Goal: Task Accomplishment & Management: Use online tool/utility

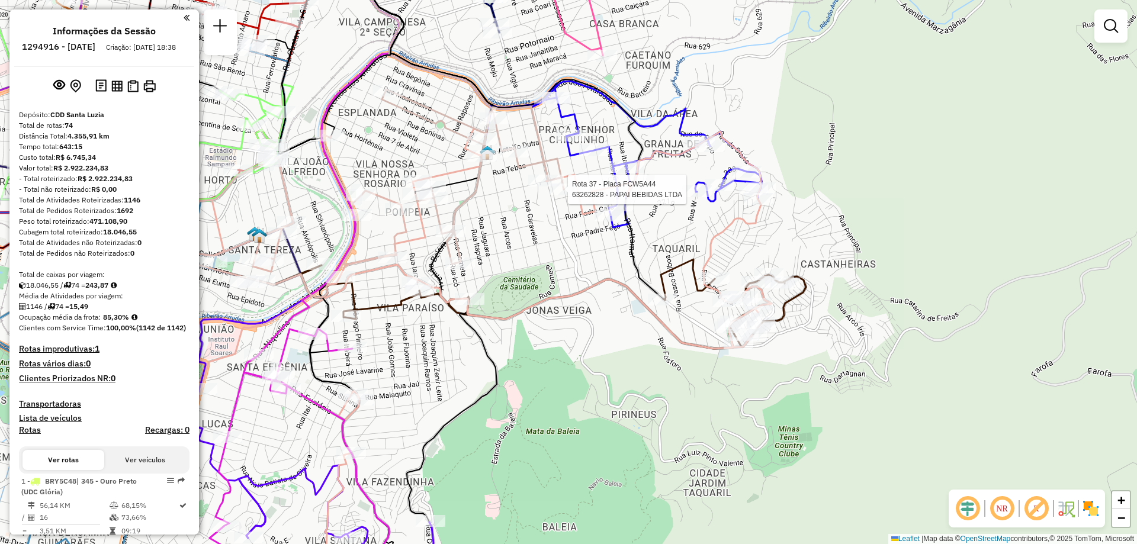
select select "**********"
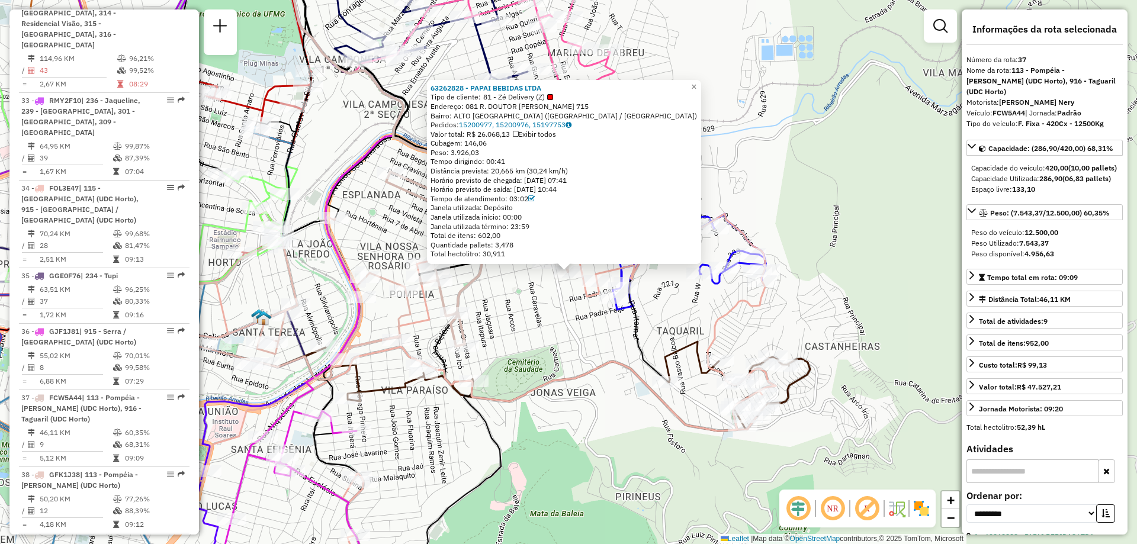
scroll to position [3139, 0]
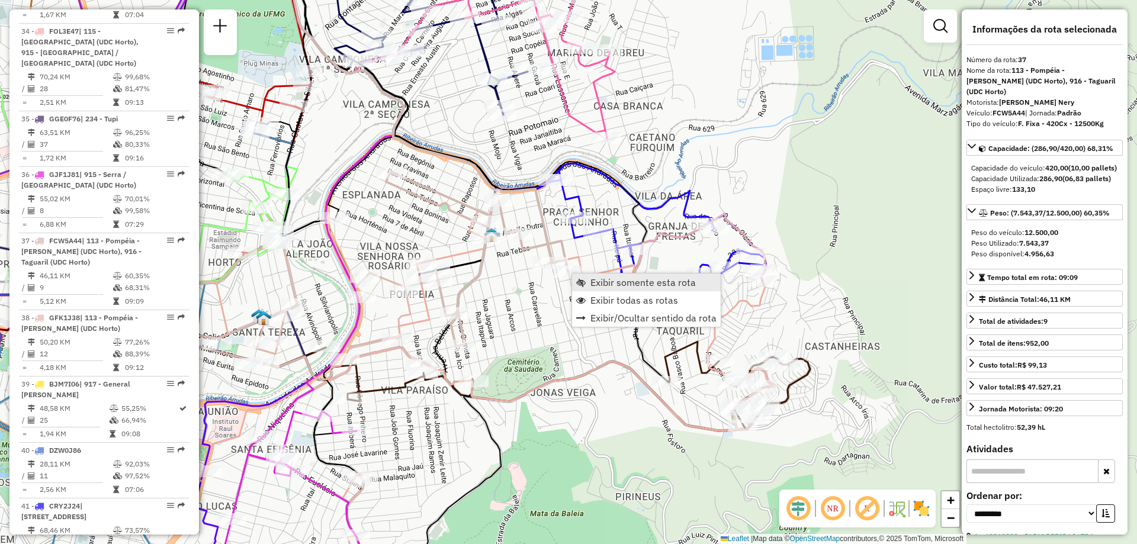
click at [622, 278] on span "Exibir somente esta rota" at bounding box center [642, 282] width 105 height 9
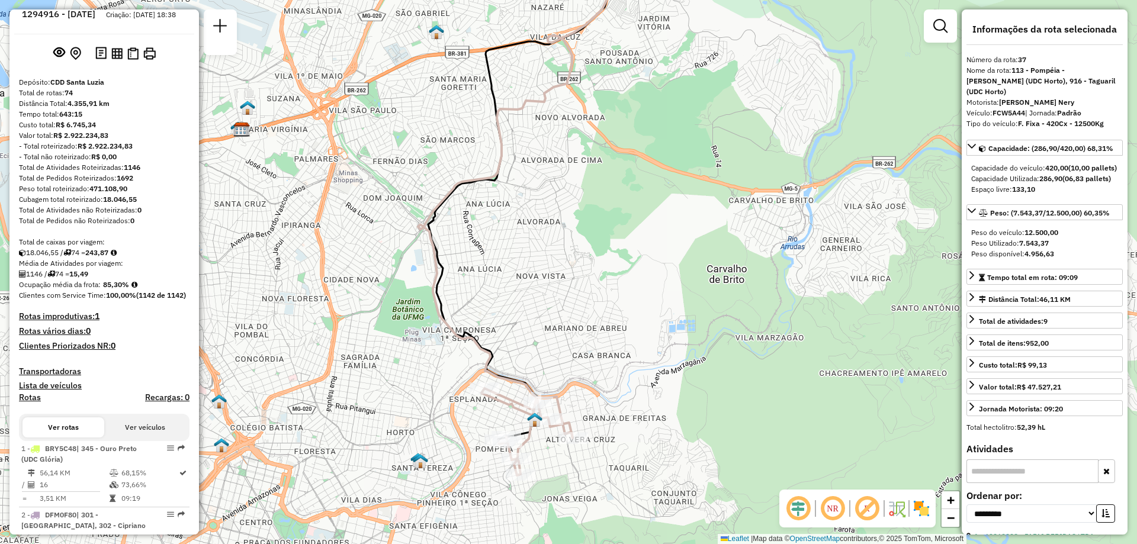
scroll to position [0, 0]
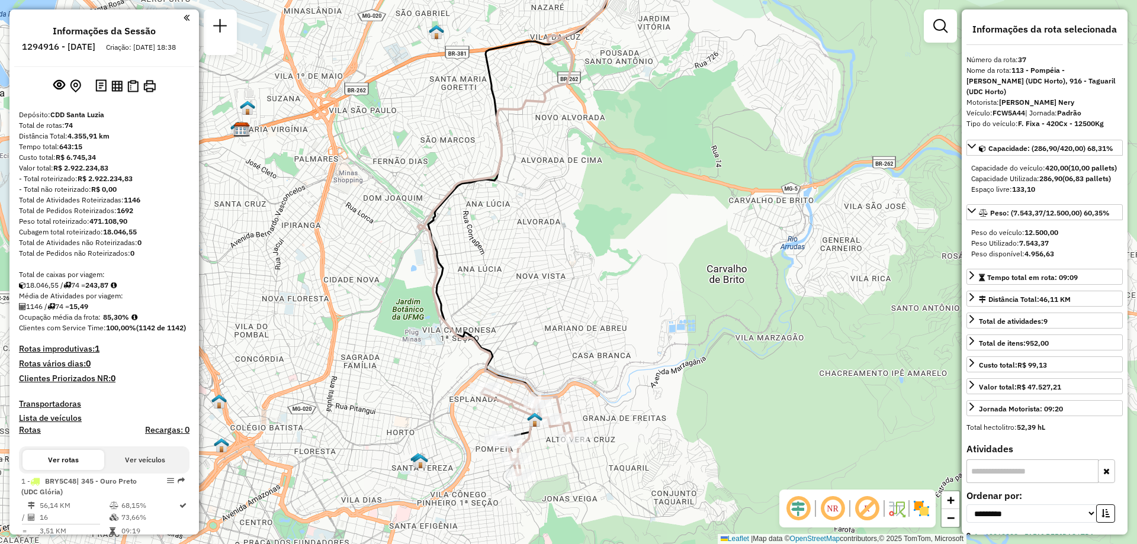
click at [73, 46] on h6 "1294916 - [DATE]" at bounding box center [58, 46] width 73 height 11
copy h6 "1294916"
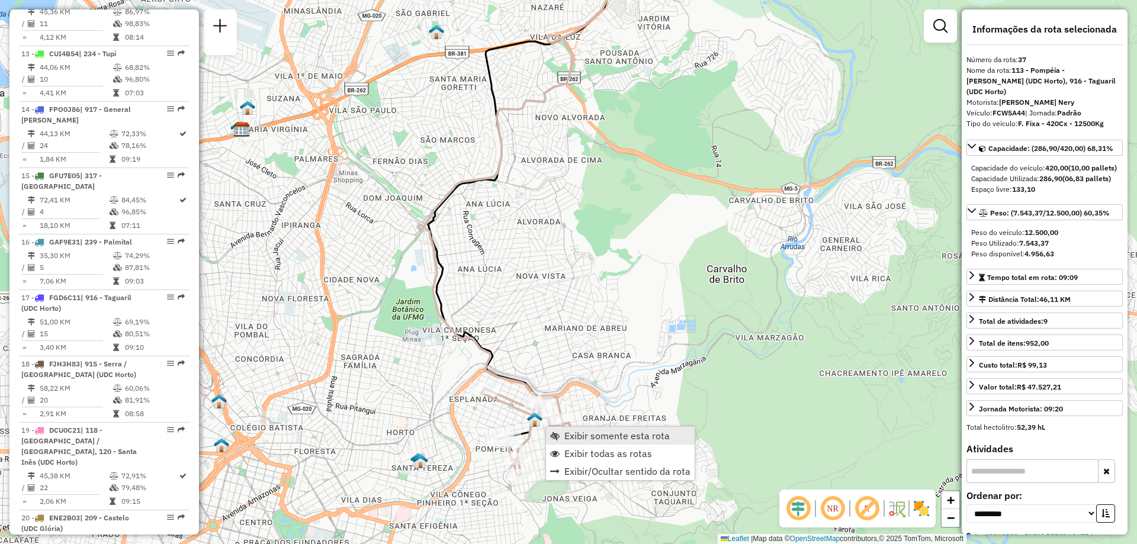
scroll to position [3139, 0]
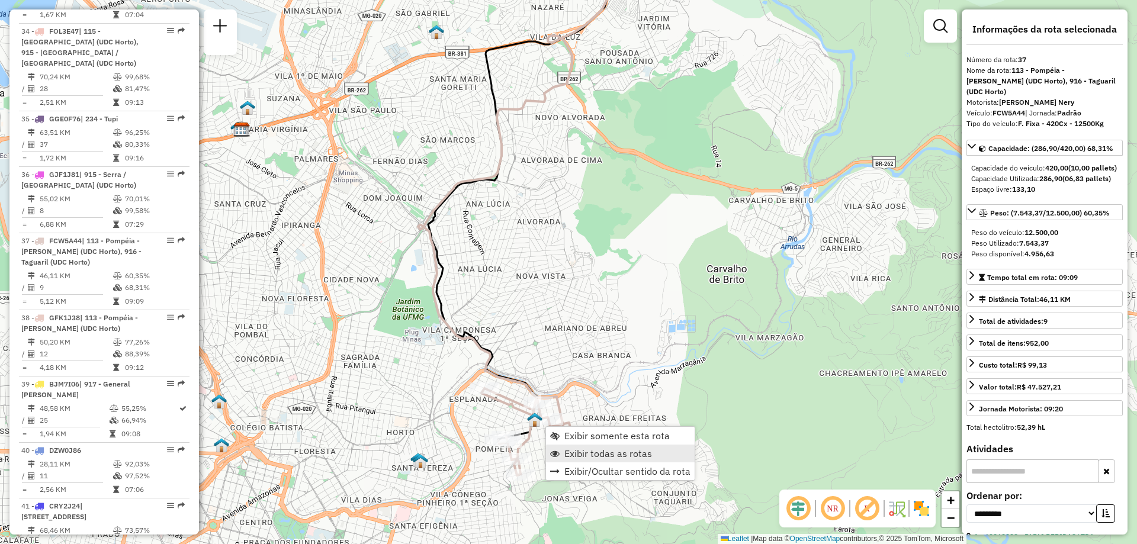
click at [617, 449] on span "Exibir todas as rotas" at bounding box center [608, 453] width 88 height 9
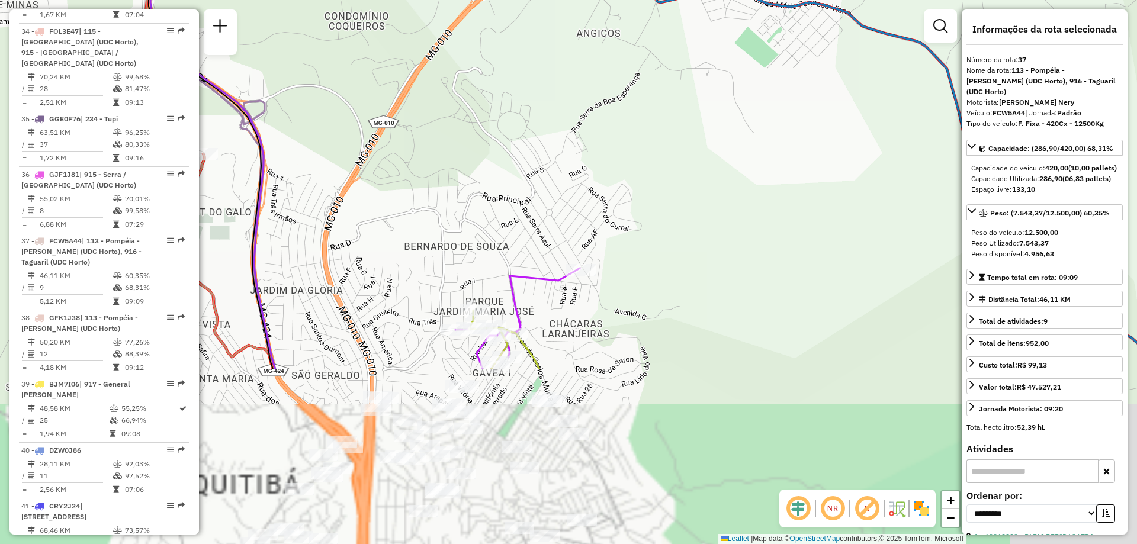
drag, startPoint x: 577, startPoint y: 321, endPoint x: 559, endPoint y: 90, distance: 231.6
click at [559, 90] on div "Janela de atendimento Grade de atendimento Capacidade Transportadoras Veículos …" at bounding box center [568, 272] width 1137 height 544
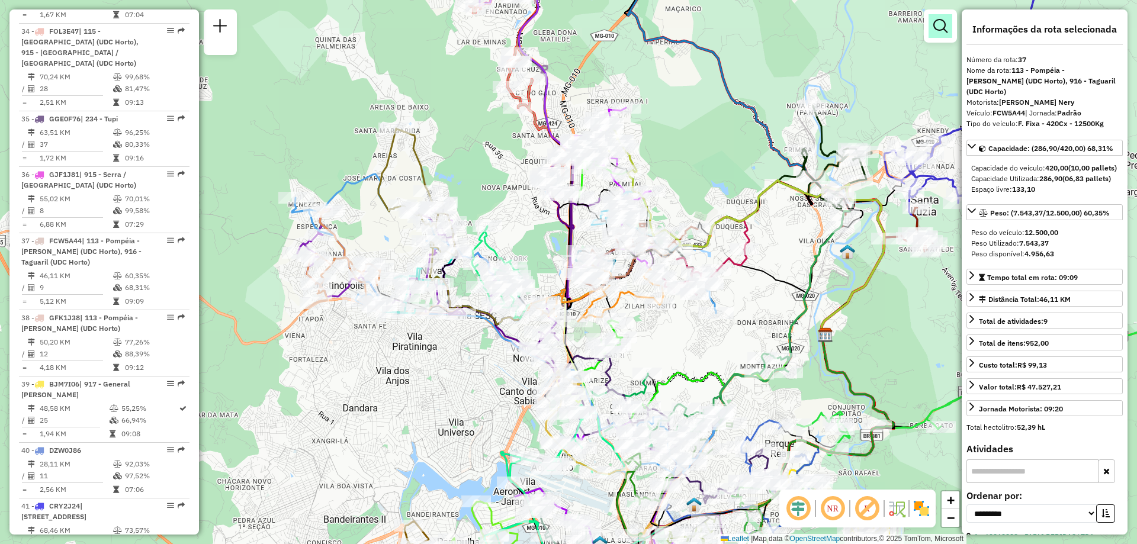
click at [935, 24] on em at bounding box center [940, 26] width 14 height 14
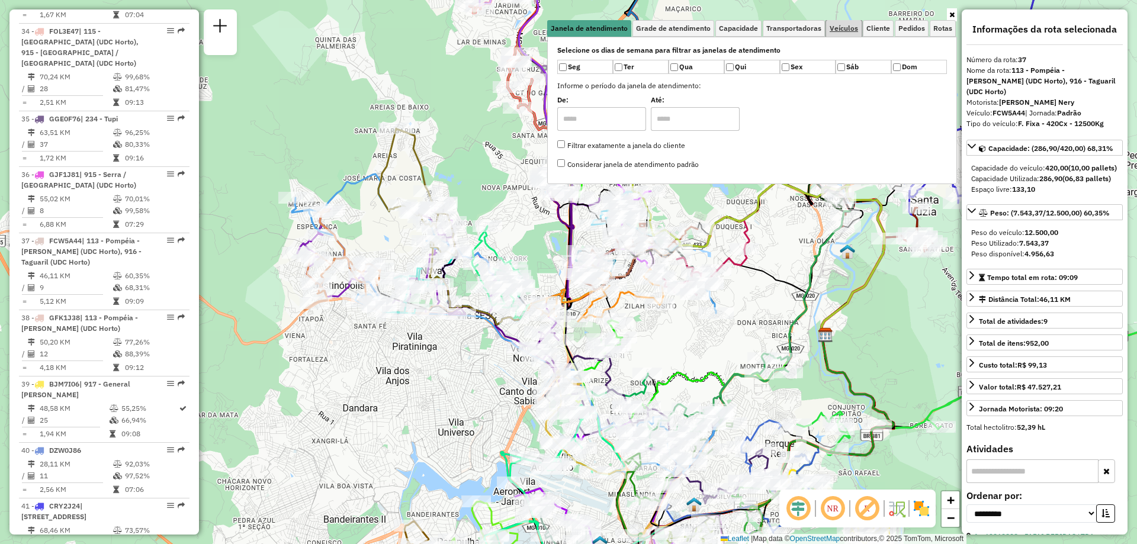
click at [844, 25] on span "Veículos" at bounding box center [843, 28] width 28 height 7
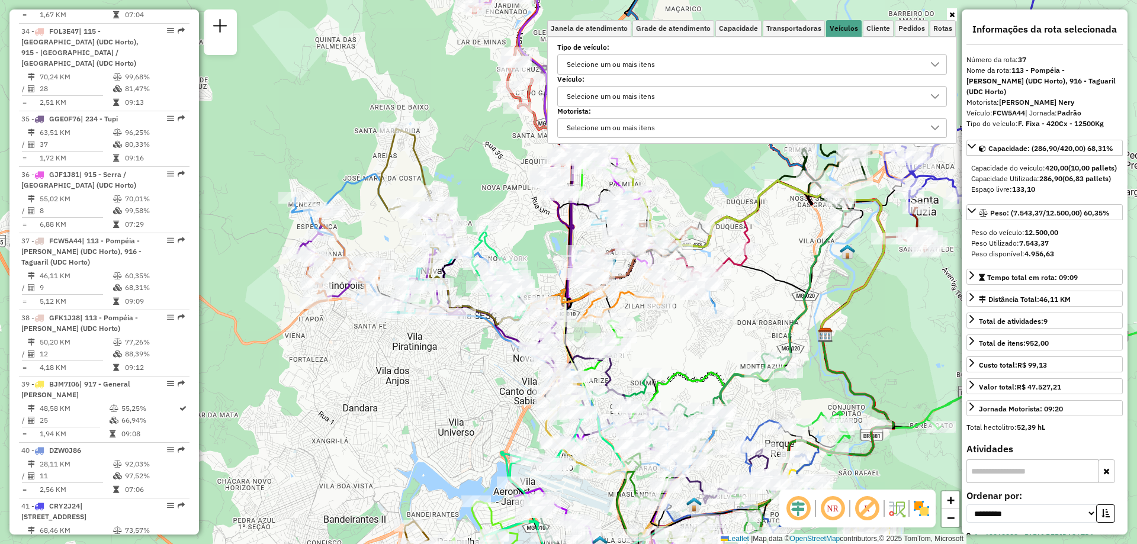
click at [642, 58] on div "Selecione um ou mais itens" at bounding box center [610, 64] width 97 height 19
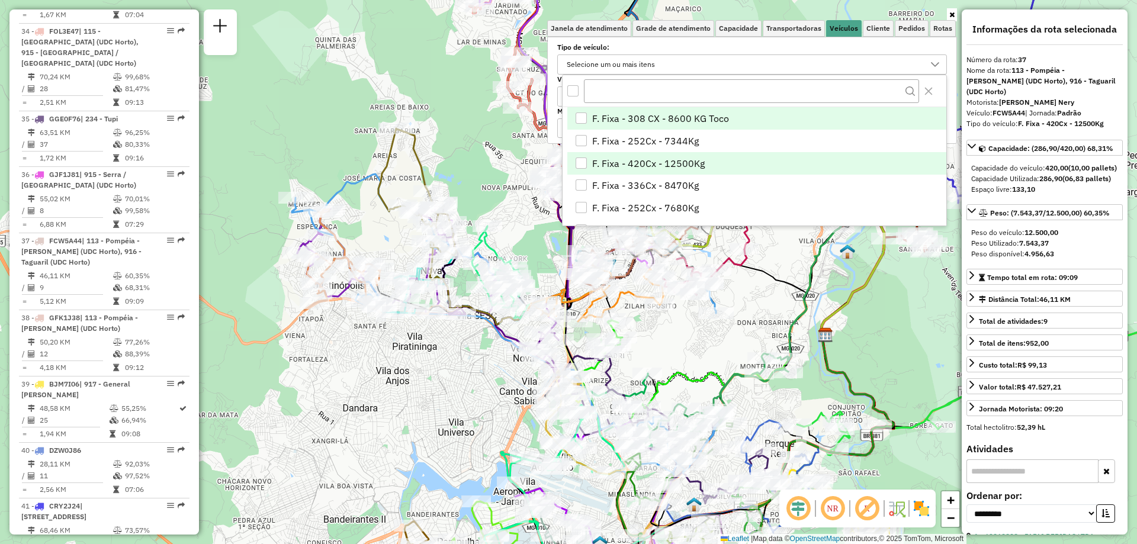
scroll to position [7, 41]
click at [623, 41] on div "Selecione os dias de semana para filtrar as janelas de atendimento Seg Ter Qua …" at bounding box center [752, 90] width 410 height 107
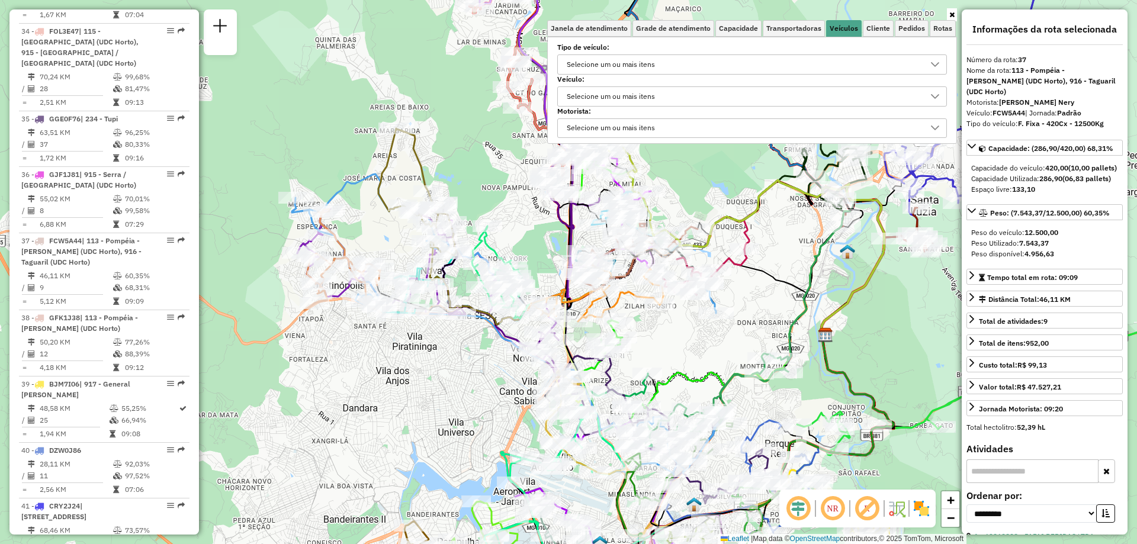
click at [629, 96] on div "Selecione um ou mais itens" at bounding box center [610, 96] width 97 height 19
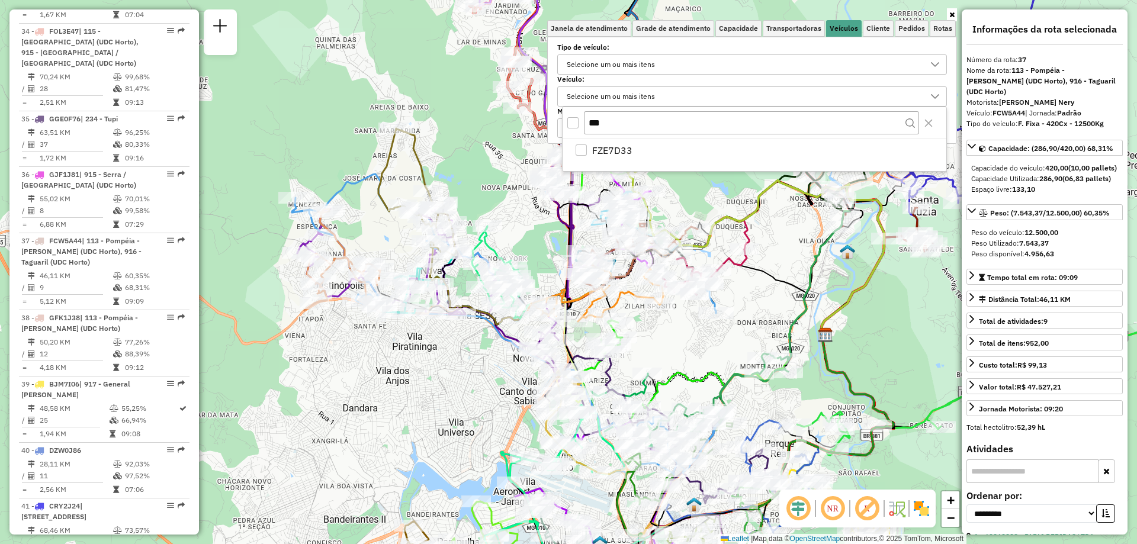
type input "***"
click at [742, 142] on li "FZE7D33" at bounding box center [756, 150] width 379 height 22
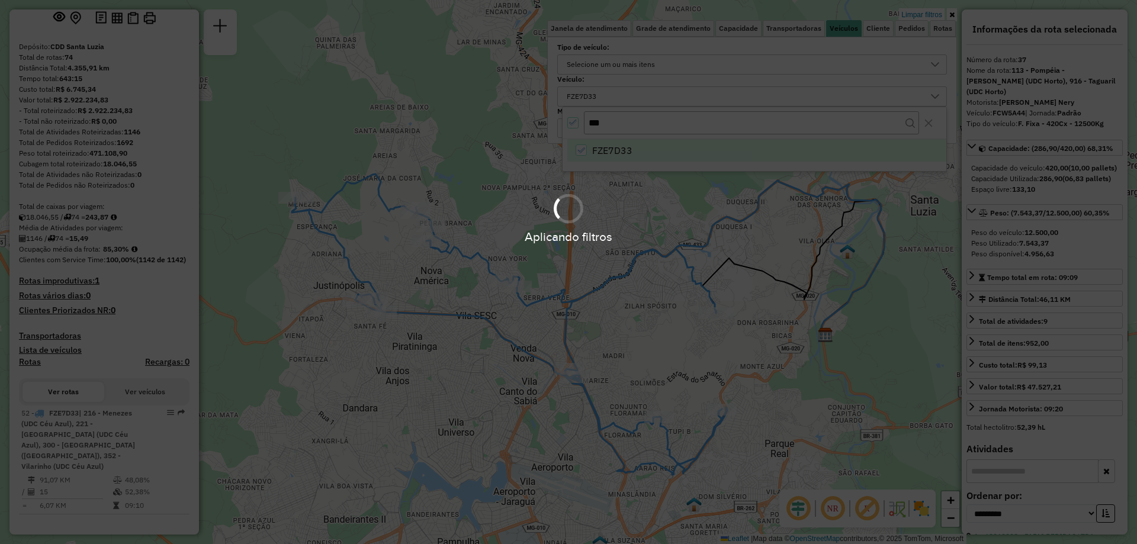
scroll to position [79, 0]
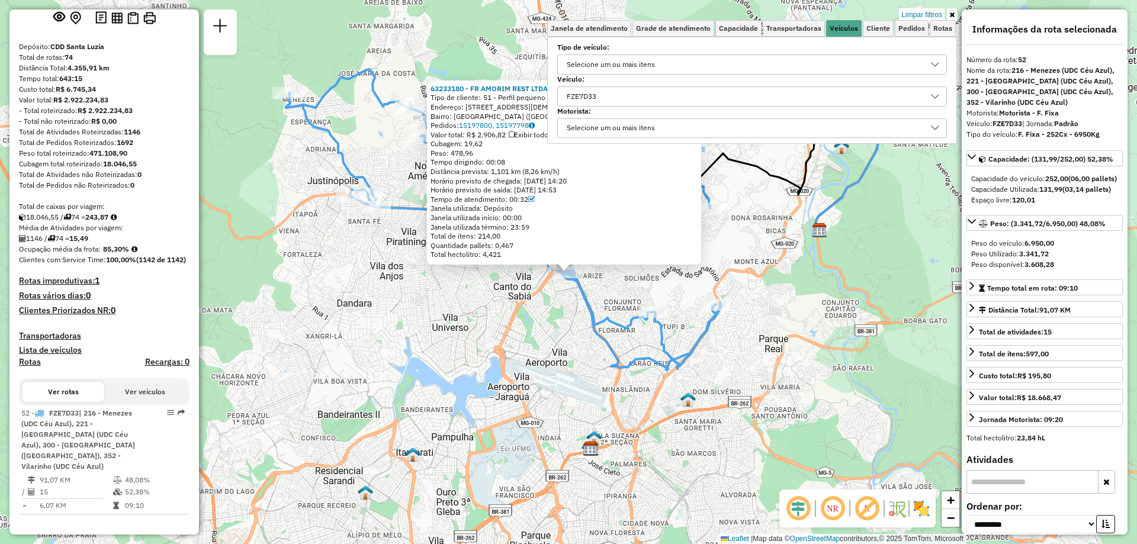
click at [955, 12] on link at bounding box center [952, 14] width 10 height 13
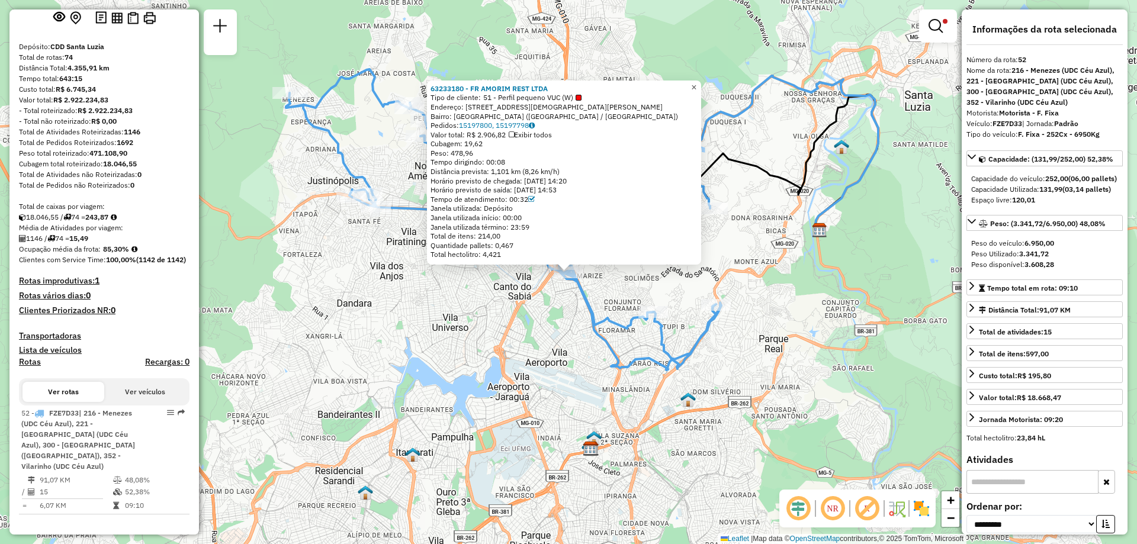
click at [701, 85] on link "×" at bounding box center [694, 88] width 14 height 14
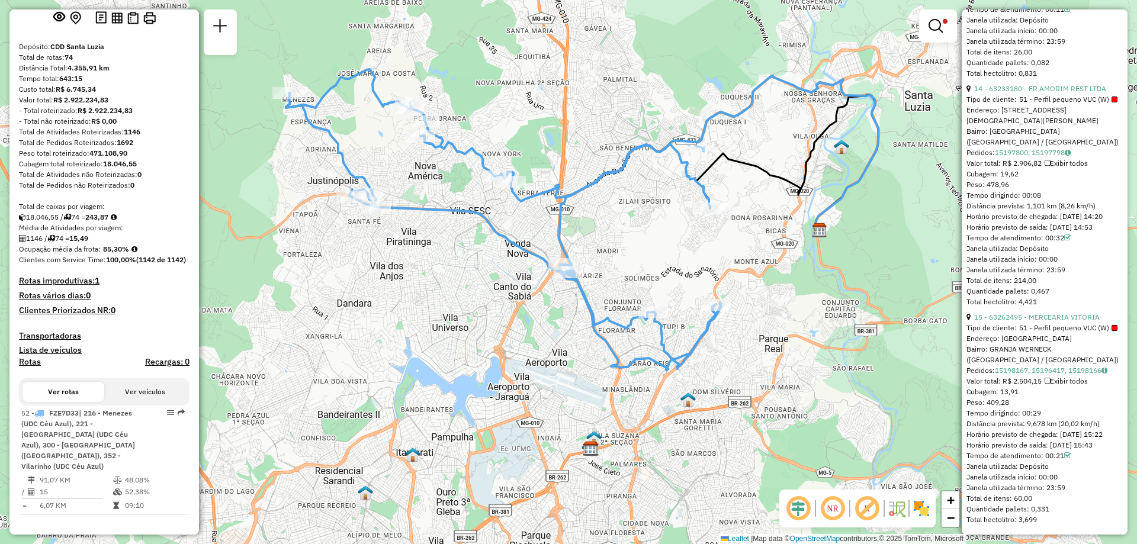
scroll to position [3487, 0]
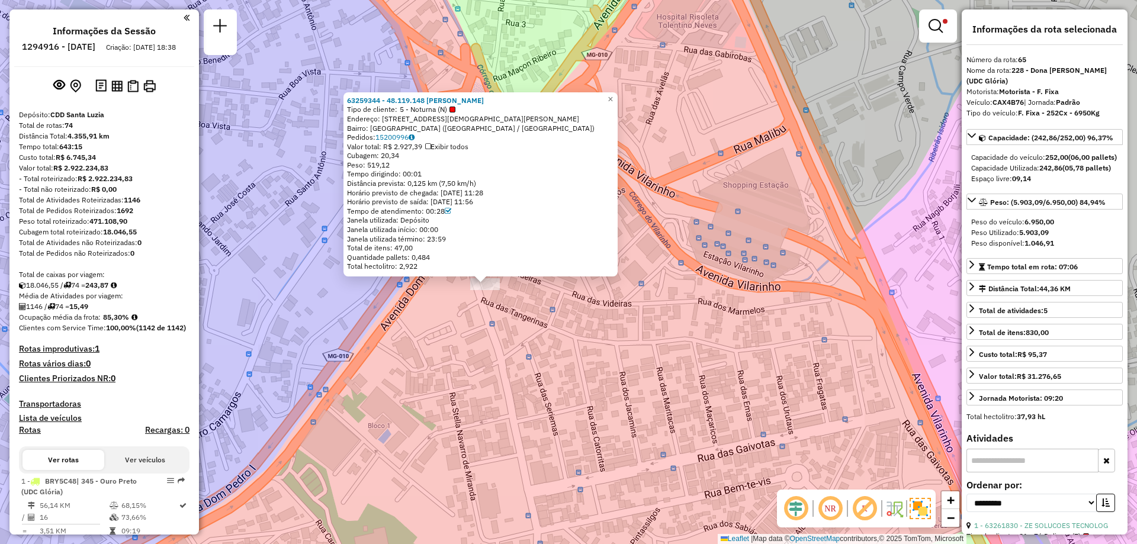
select select "**********"
